Goal: Check status: Check status

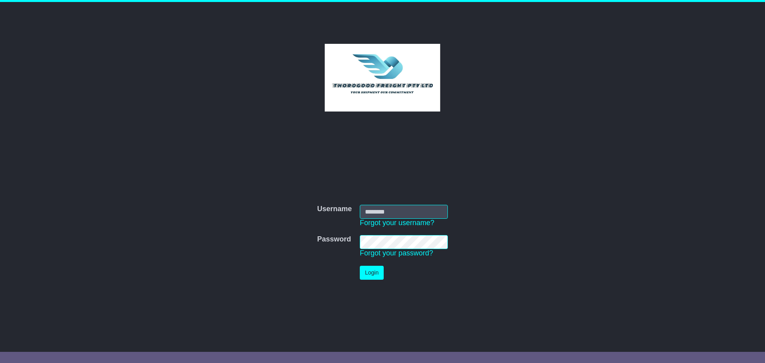
type input "***"
click at [376, 273] on button "Login" at bounding box center [372, 273] width 24 height 14
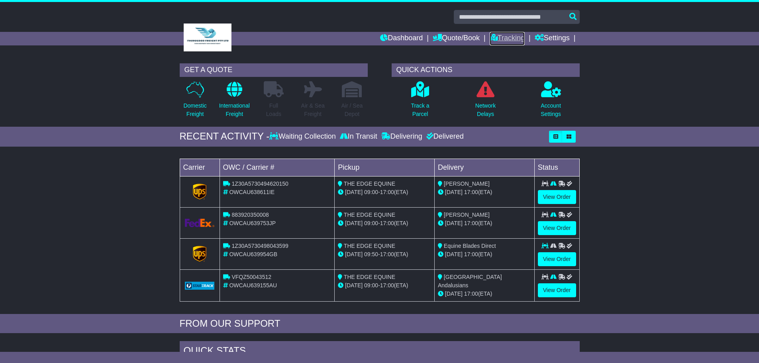
click at [506, 38] on link "Tracking" at bounding box center [507, 39] width 35 height 14
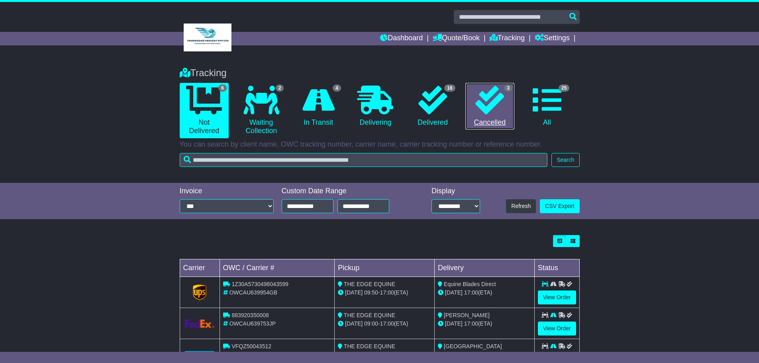
click at [504, 96] on icon at bounding box center [489, 100] width 29 height 29
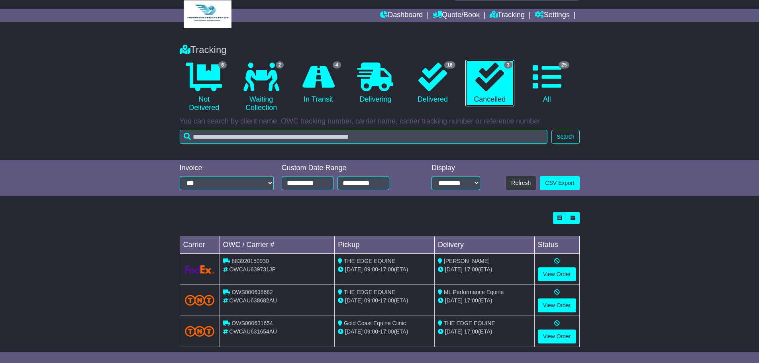
scroll to position [35, 0]
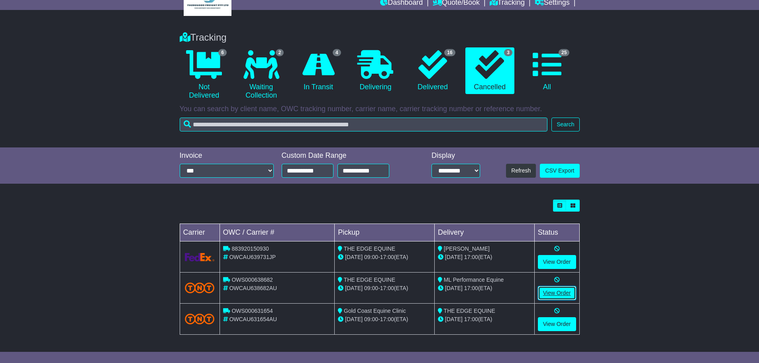
click at [553, 294] on link "View Order" at bounding box center [557, 293] width 38 height 14
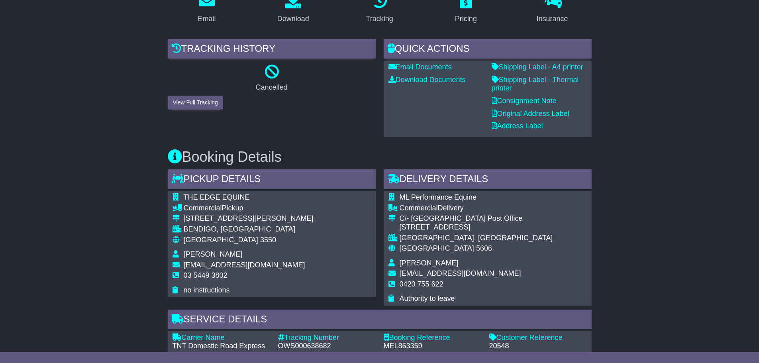
scroll to position [159, 0]
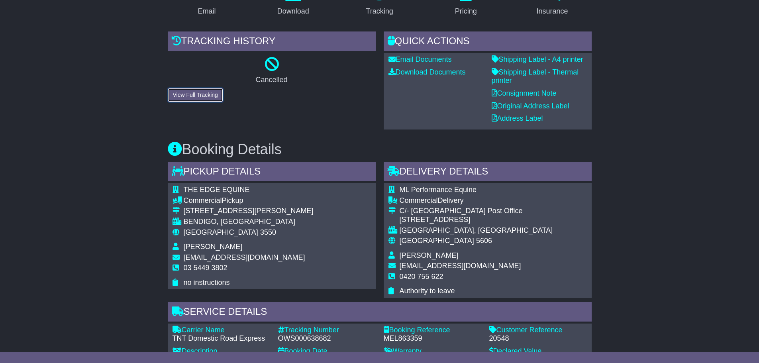
click at [204, 99] on button "View Full Tracking" at bounding box center [195, 95] width 55 height 14
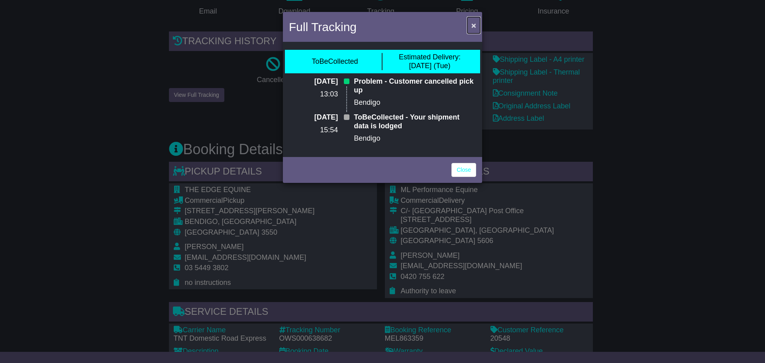
click at [475, 26] on span "×" at bounding box center [474, 25] width 5 height 9
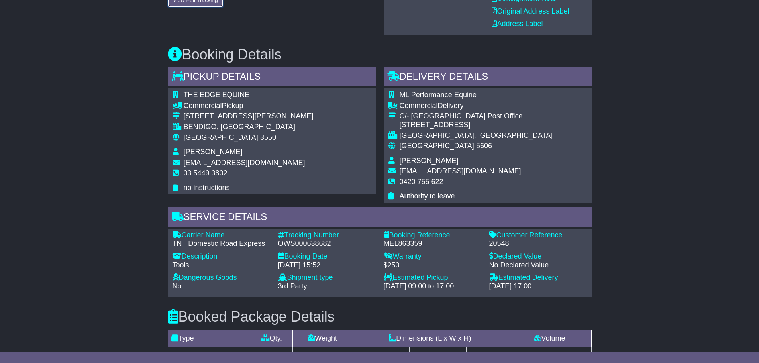
scroll to position [251, 0]
